Goal: Check status: Check status

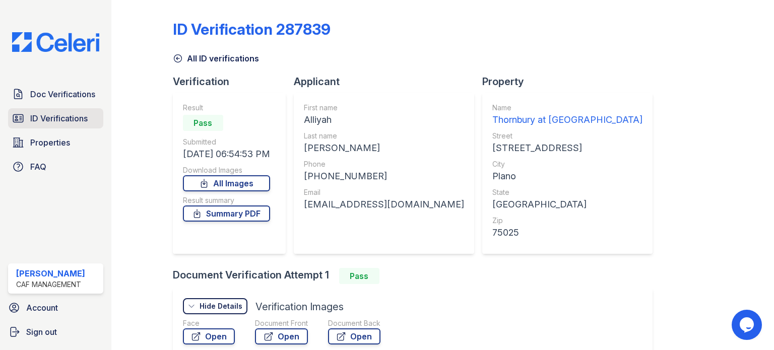
scroll to position [85, 0]
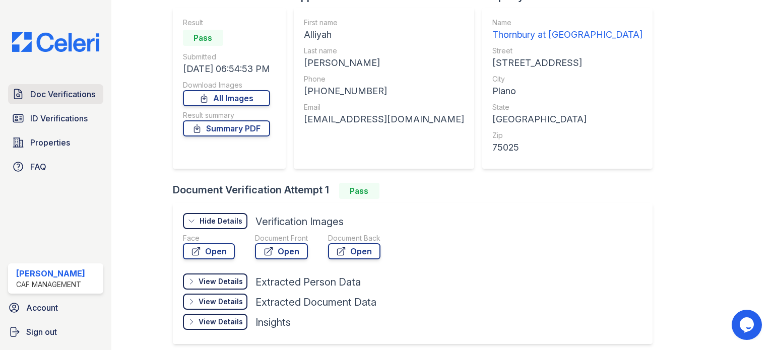
click at [60, 91] on span "Doc Verifications" at bounding box center [62, 94] width 65 height 12
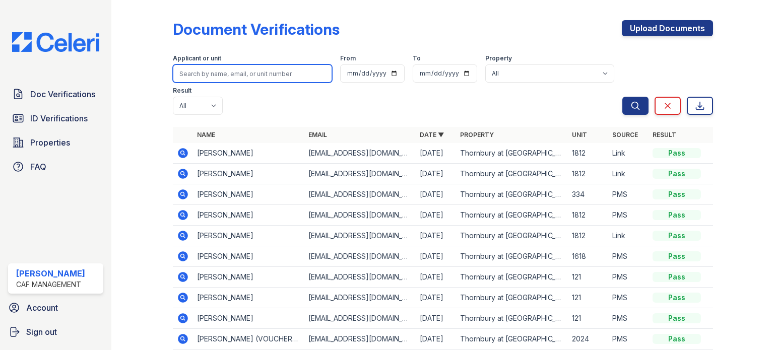
click at [202, 72] on input "search" at bounding box center [252, 74] width 159 height 18
type input "zachary"
click at [623, 97] on button "Search" at bounding box center [636, 106] width 26 height 18
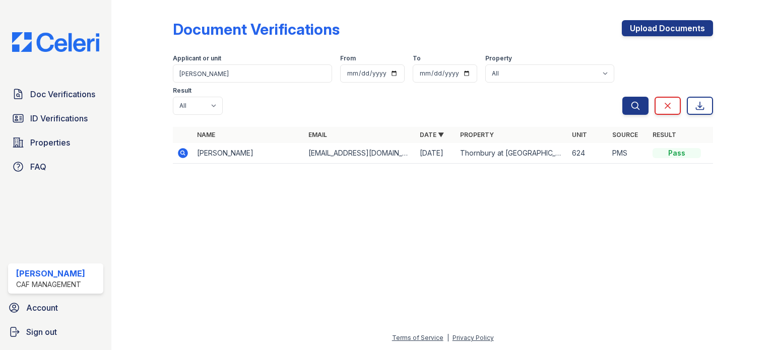
click at [187, 148] on icon at bounding box center [183, 153] width 10 height 10
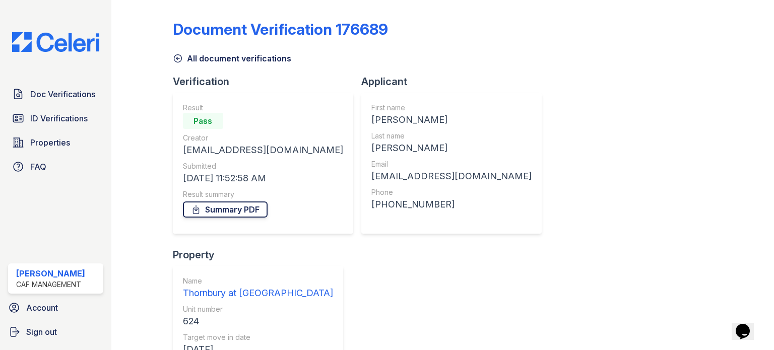
click at [227, 212] on link "Summary PDF" at bounding box center [225, 210] width 85 height 16
click at [178, 59] on icon at bounding box center [178, 58] width 10 height 10
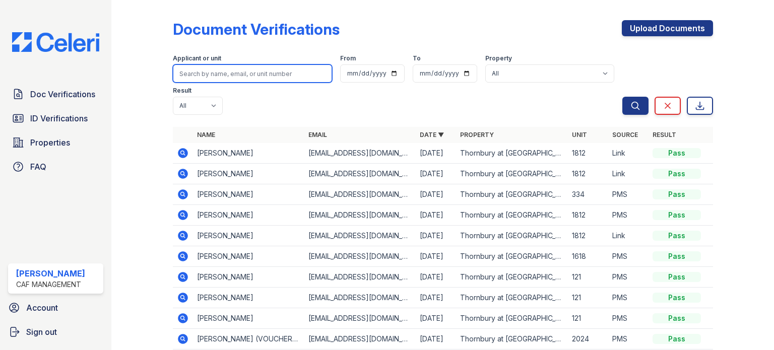
click at [188, 72] on input "search" at bounding box center [252, 74] width 159 height 18
type input "[PERSON_NAME]"
click at [623, 97] on button "Search" at bounding box center [636, 106] width 26 height 18
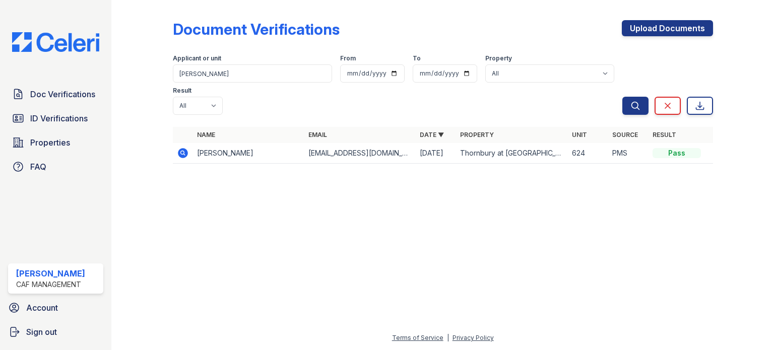
click at [184, 148] on icon at bounding box center [183, 153] width 10 height 10
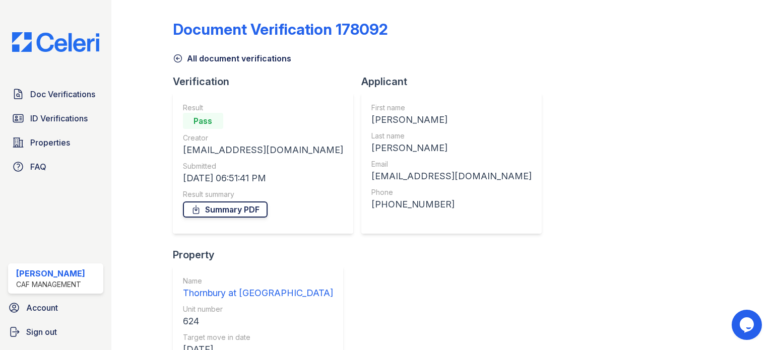
click at [206, 210] on link "Summary PDF" at bounding box center [225, 210] width 85 height 16
click at [149, 57] on div at bounding box center [150, 278] width 45 height 548
click at [67, 115] on span "ID Verifications" at bounding box center [58, 118] width 57 height 12
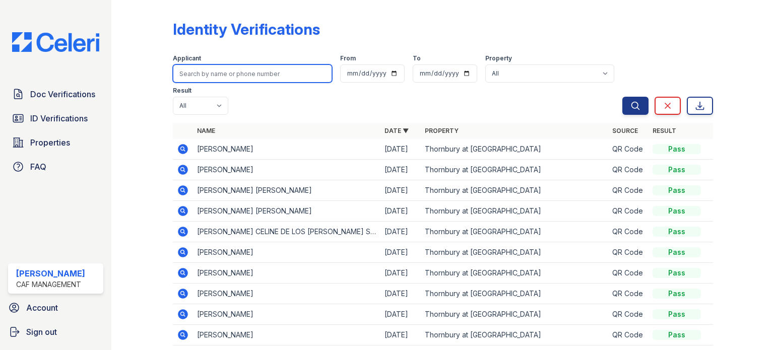
click at [197, 75] on input "search" at bounding box center [252, 74] width 159 height 18
click at [202, 72] on input "hunter" at bounding box center [252, 74] width 159 height 18
type input "zachary"
click at [623, 97] on button "Search" at bounding box center [636, 106] width 26 height 18
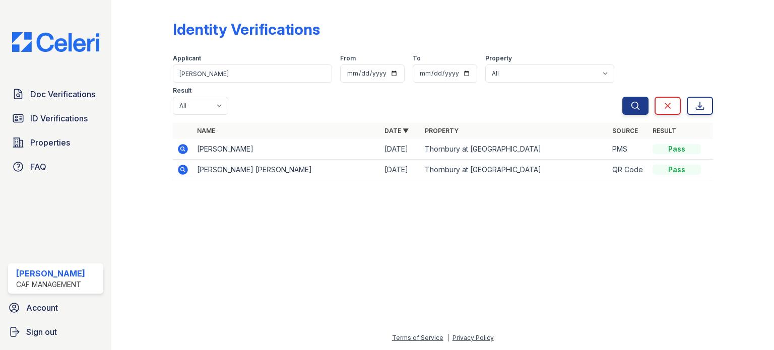
click at [185, 144] on icon at bounding box center [183, 149] width 10 height 10
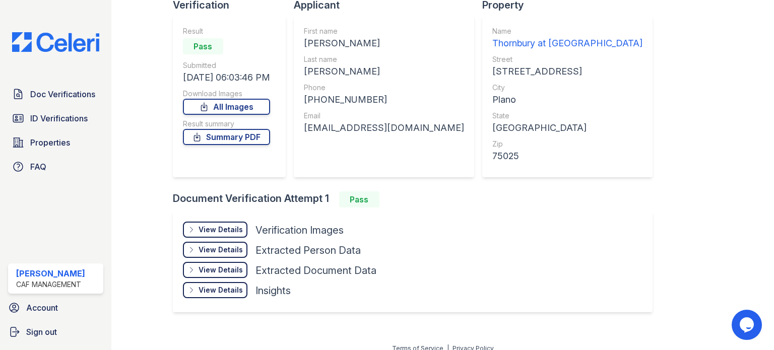
scroll to position [85, 0]
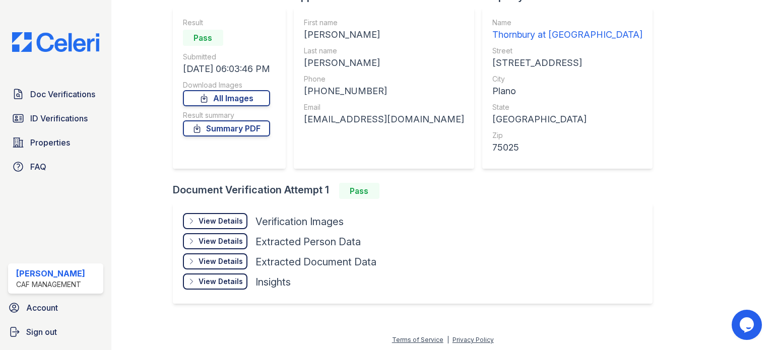
click at [193, 220] on icon at bounding box center [192, 221] width 8 height 8
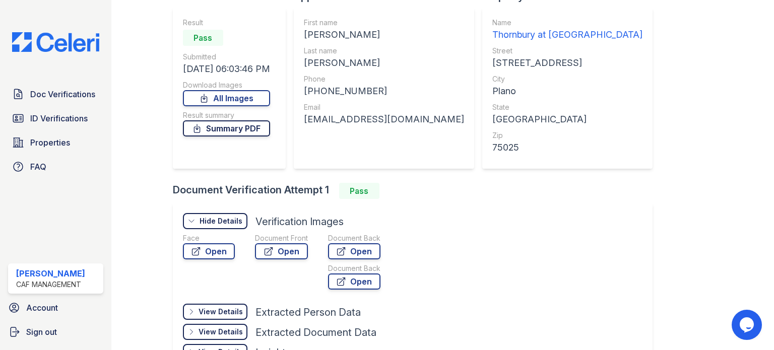
click at [222, 132] on link "Summary PDF" at bounding box center [226, 128] width 87 height 16
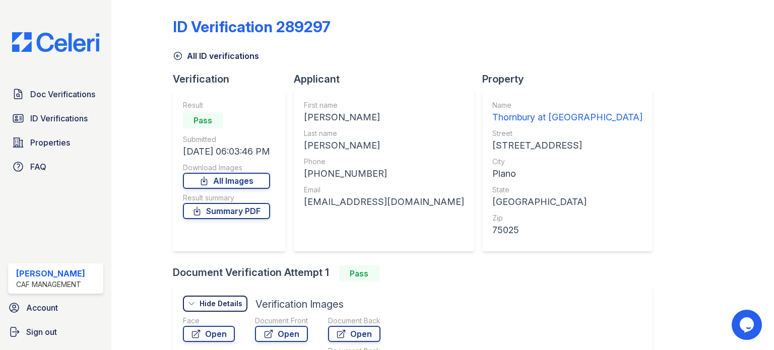
scroll to position [0, 0]
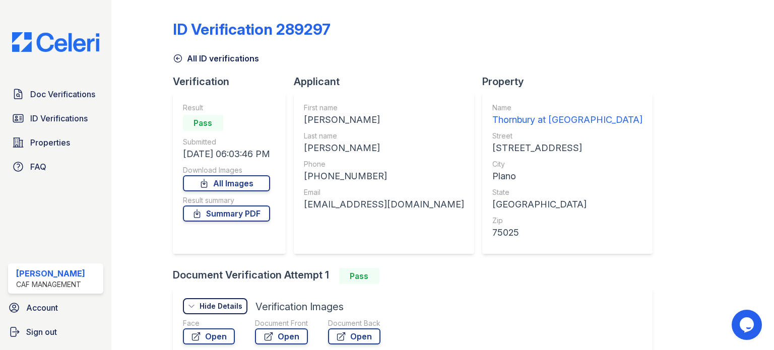
click at [175, 58] on icon at bounding box center [178, 59] width 8 height 8
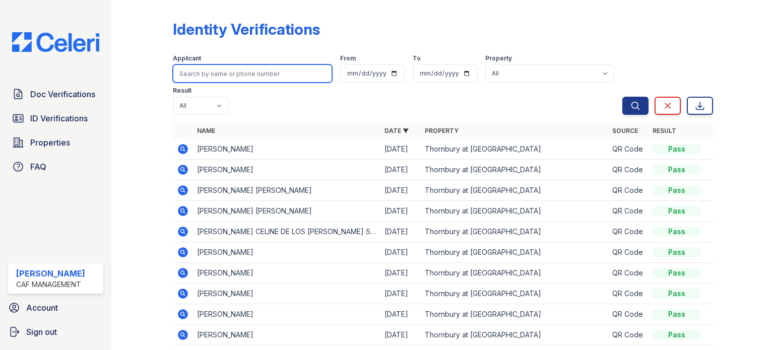
click at [177, 70] on input "search" at bounding box center [252, 74] width 159 height 18
type input "lila"
click at [623, 97] on button "Search" at bounding box center [636, 106] width 26 height 18
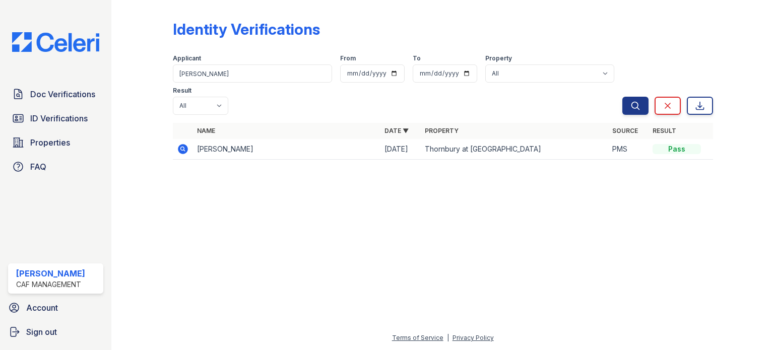
click at [184, 144] on icon at bounding box center [183, 149] width 10 height 10
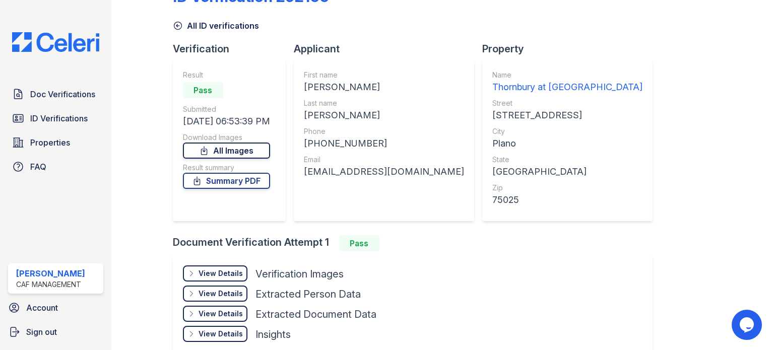
scroll to position [50, 0]
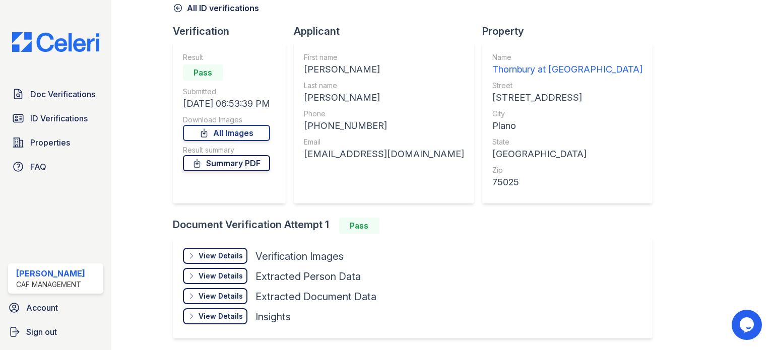
click at [202, 166] on icon at bounding box center [197, 163] width 10 height 10
